Goal: Find specific page/section: Find specific page/section

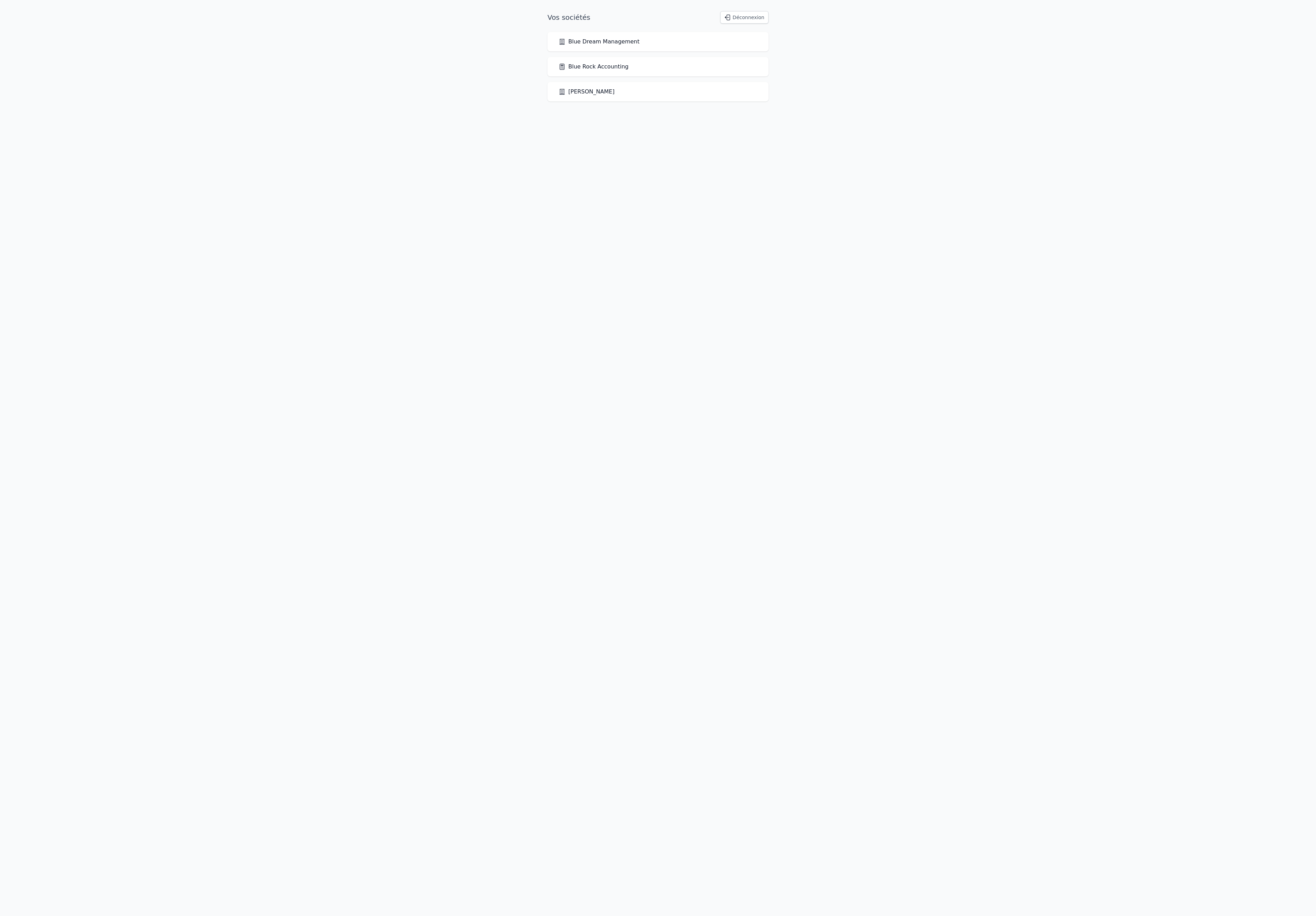
click at [674, 71] on div "Blue Rock Accounting" at bounding box center [658, 66] width 199 height 8
click at [629, 71] on link "Blue Rock Accounting" at bounding box center [593, 66] width 70 height 8
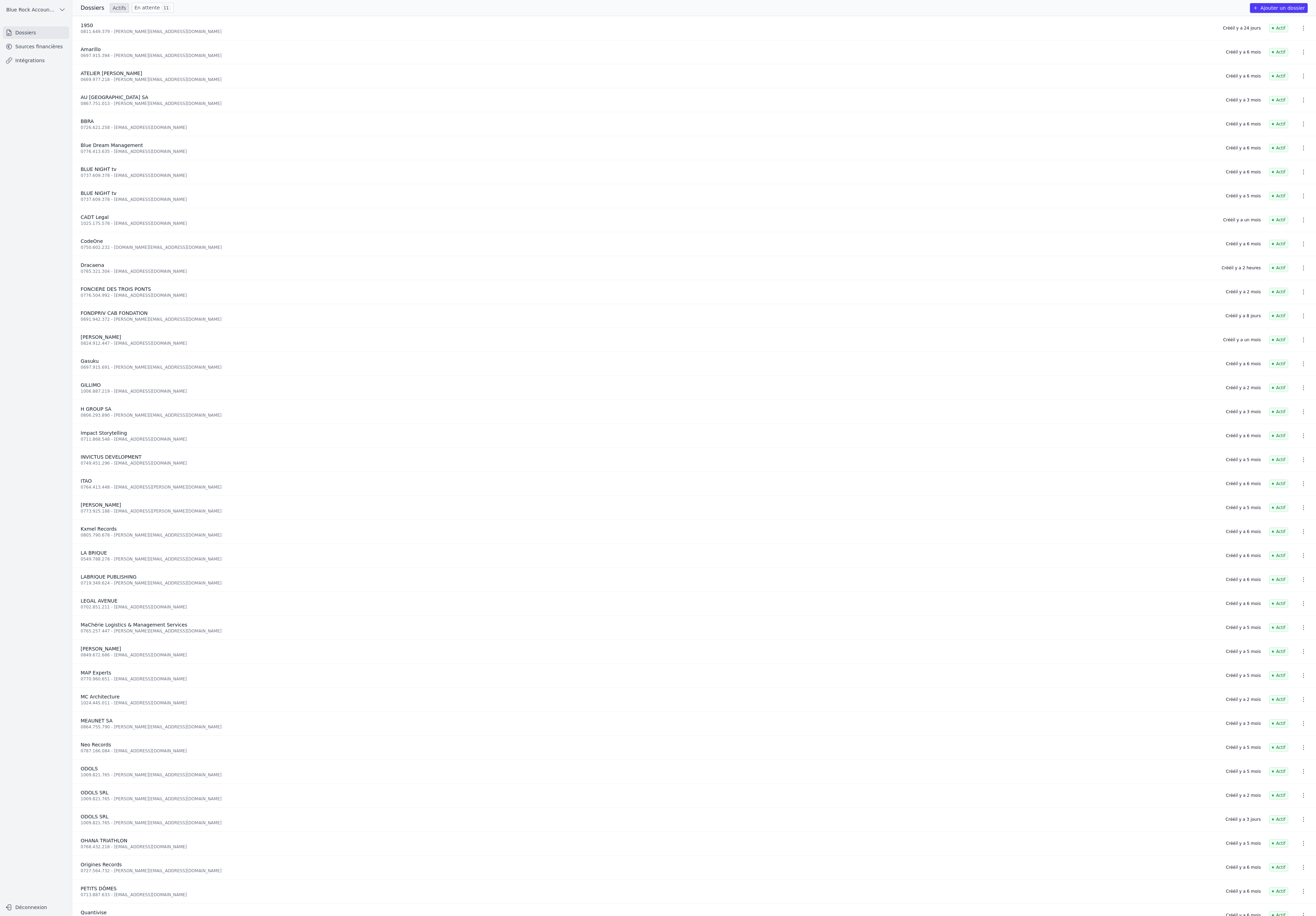
click at [59, 53] on link "Sources financières" at bounding box center [36, 46] width 66 height 13
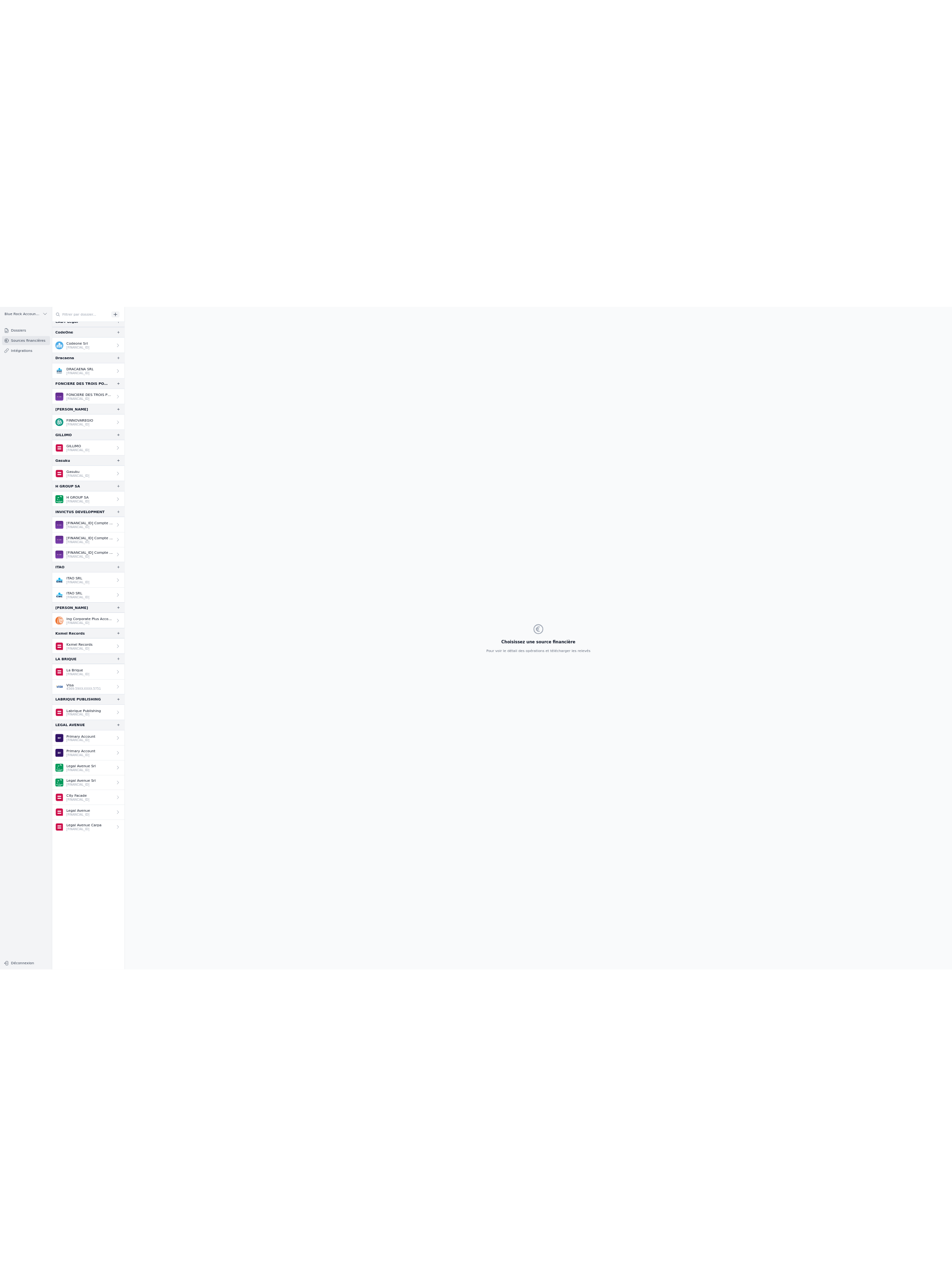
scroll to position [595, 0]
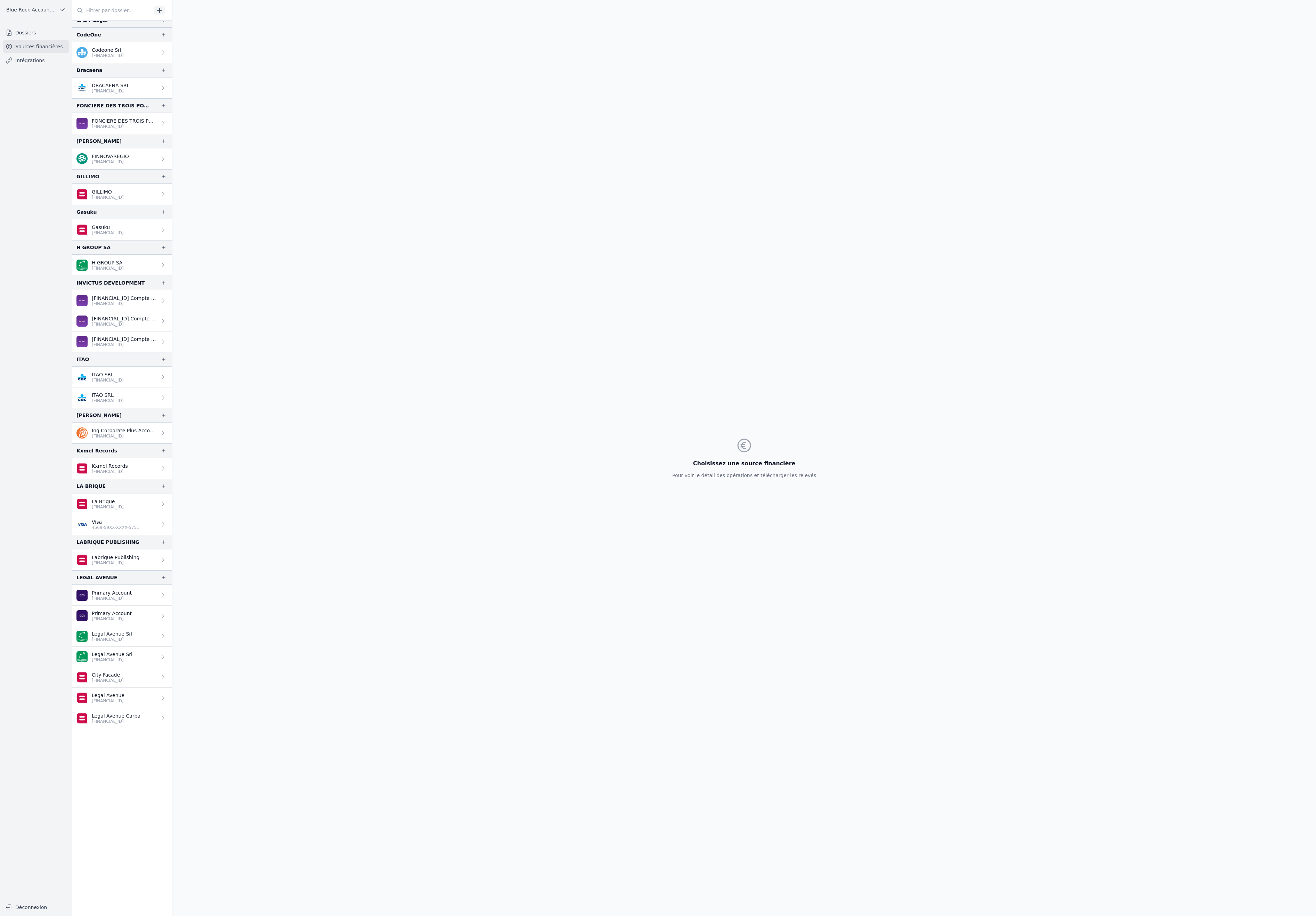
click at [172, 98] on link "DRACAENA SRL BE12 7330 6466 6492" at bounding box center [122, 88] width 100 height 21
